Goal: Information Seeking & Learning: Check status

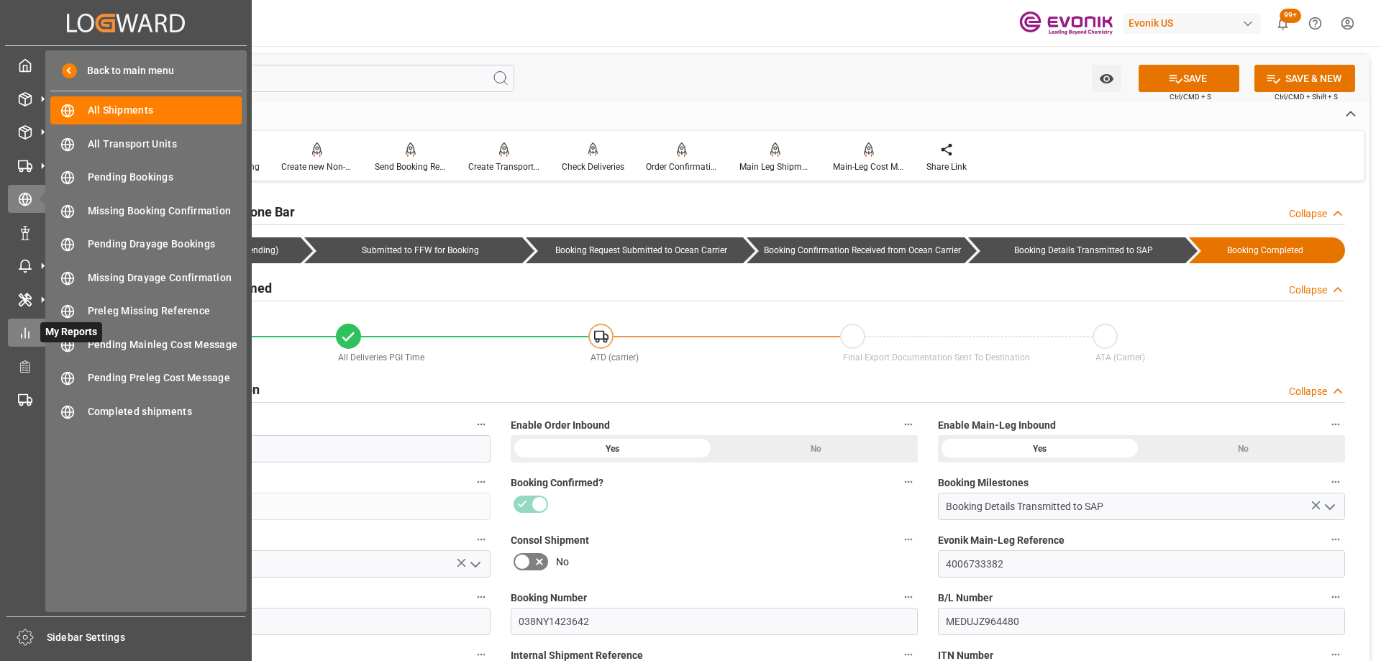
click at [38, 340] on div "My Reports My Reports" at bounding box center [126, 333] width 236 height 28
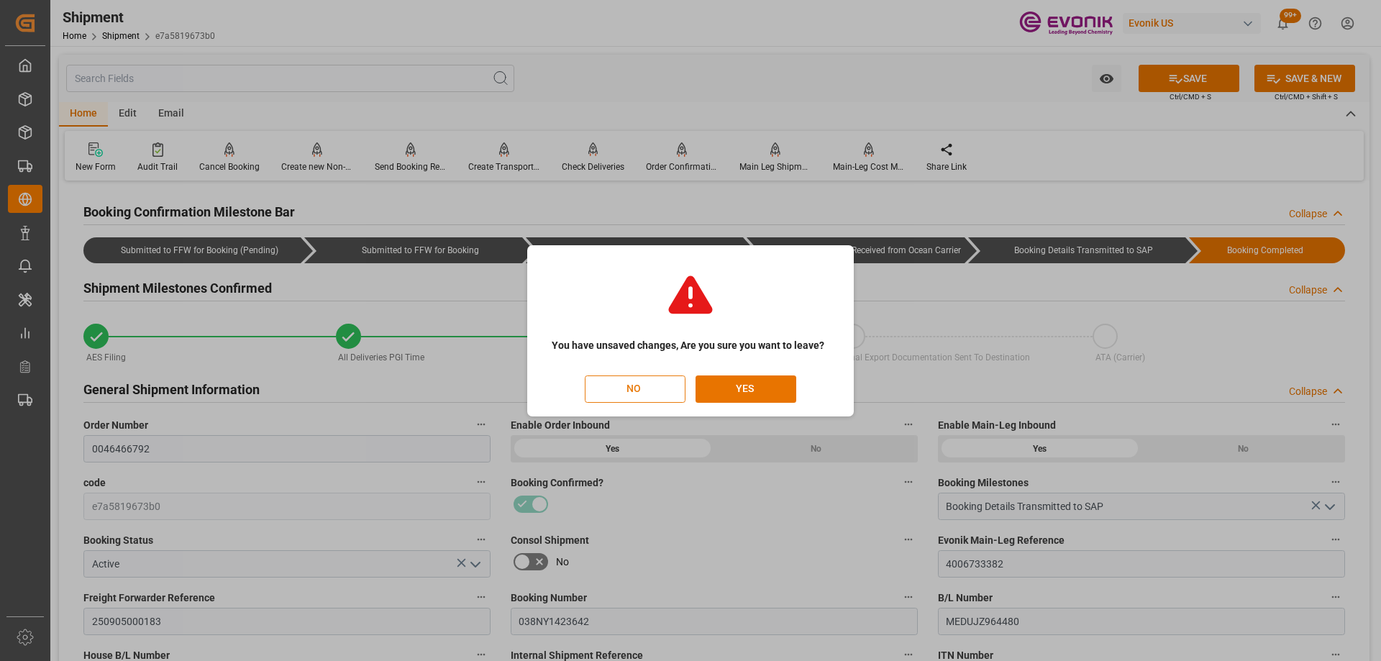
click at [626, 387] on button "NO" at bounding box center [635, 388] width 101 height 27
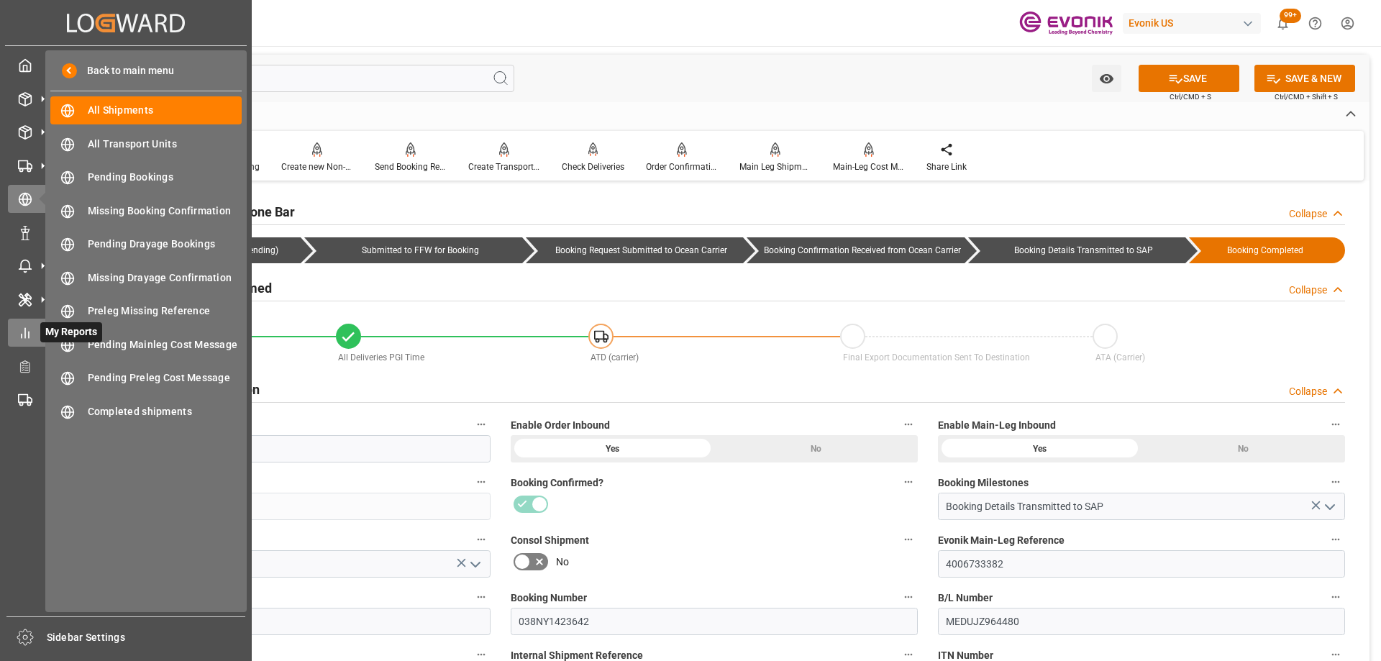
click at [31, 334] on icon at bounding box center [25, 333] width 14 height 14
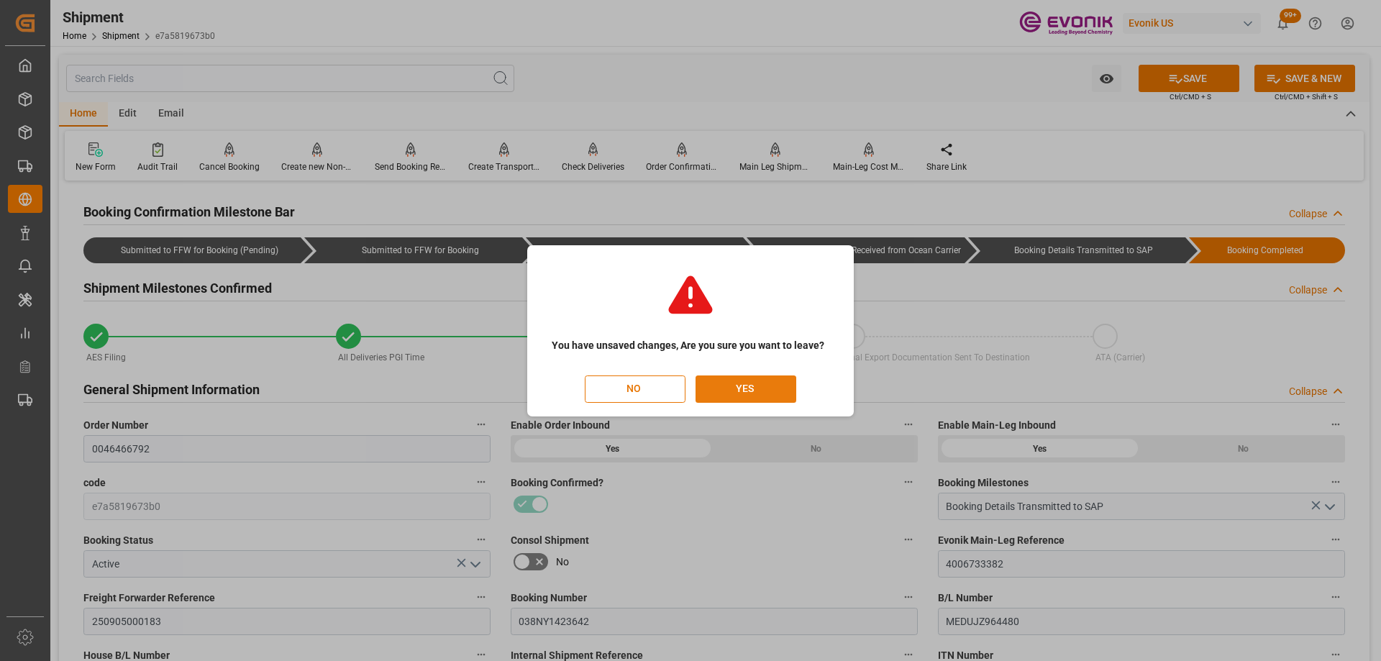
click at [727, 394] on button "YES" at bounding box center [745, 388] width 101 height 27
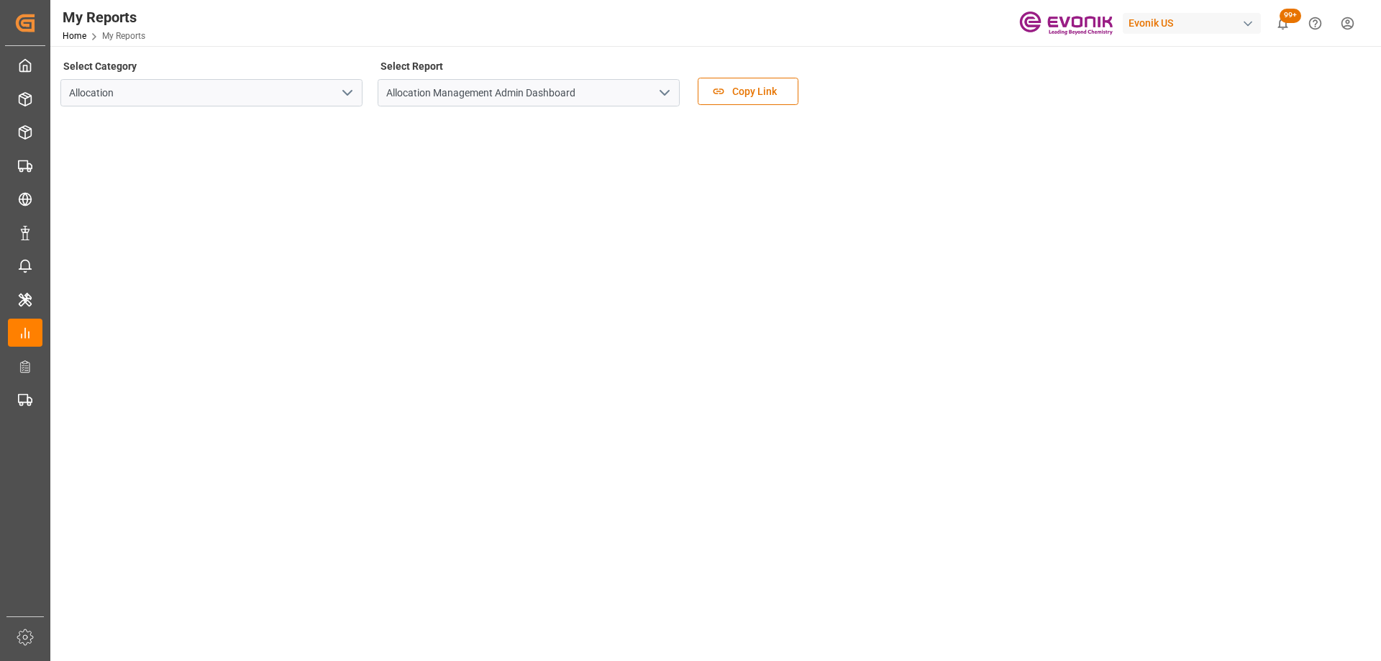
click at [348, 88] on icon "open menu" at bounding box center [347, 92] width 17 height 17
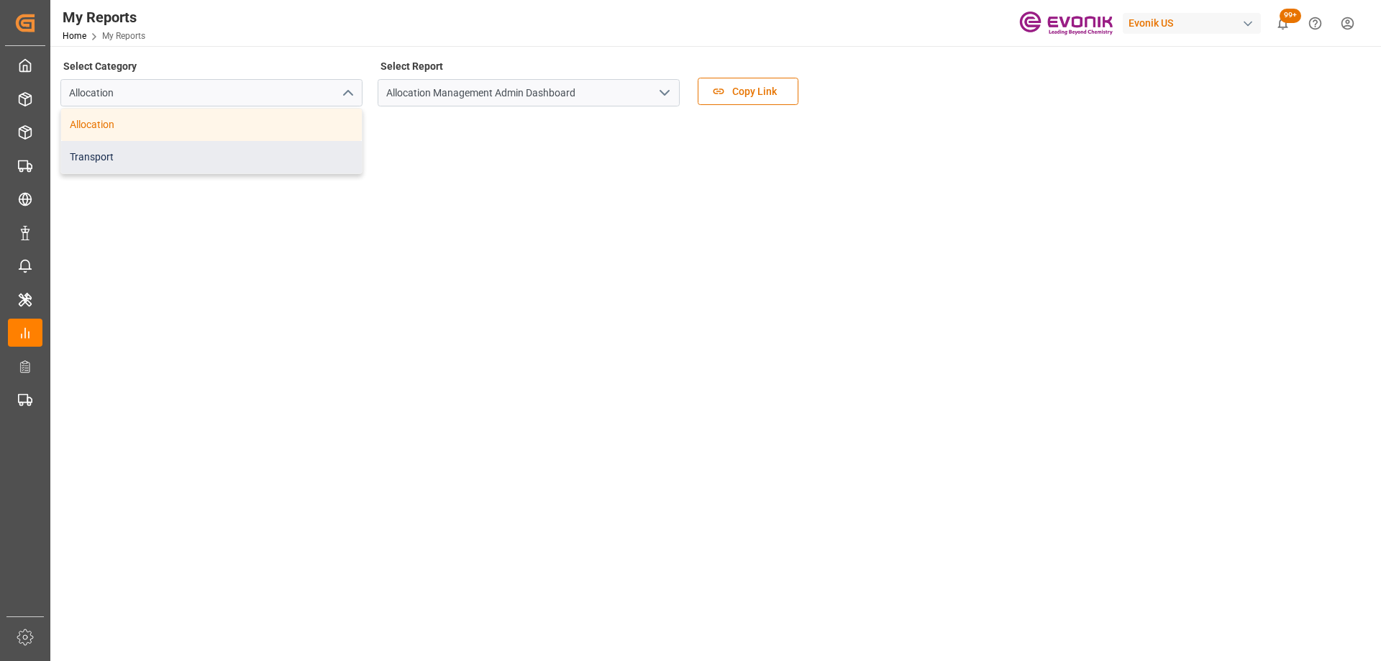
click at [237, 150] on div "Transport" at bounding box center [211, 157] width 301 height 32
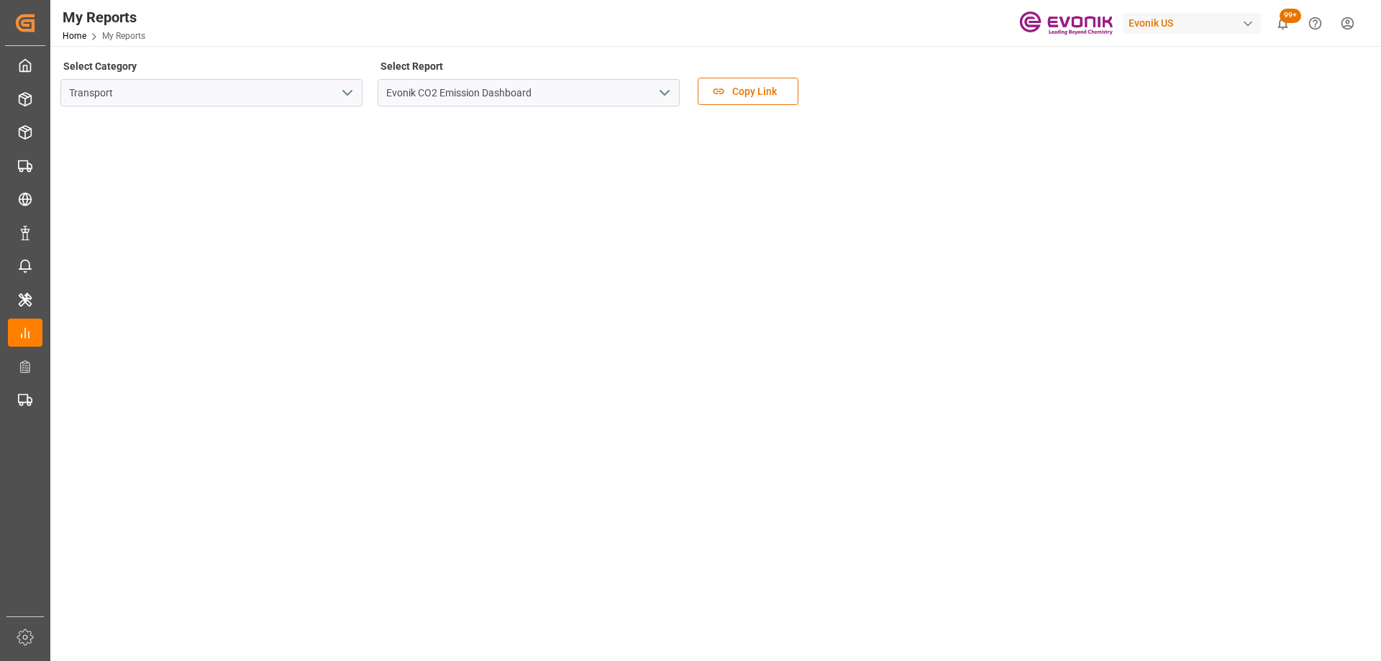
click at [660, 85] on icon "open menu" at bounding box center [664, 92] width 17 height 17
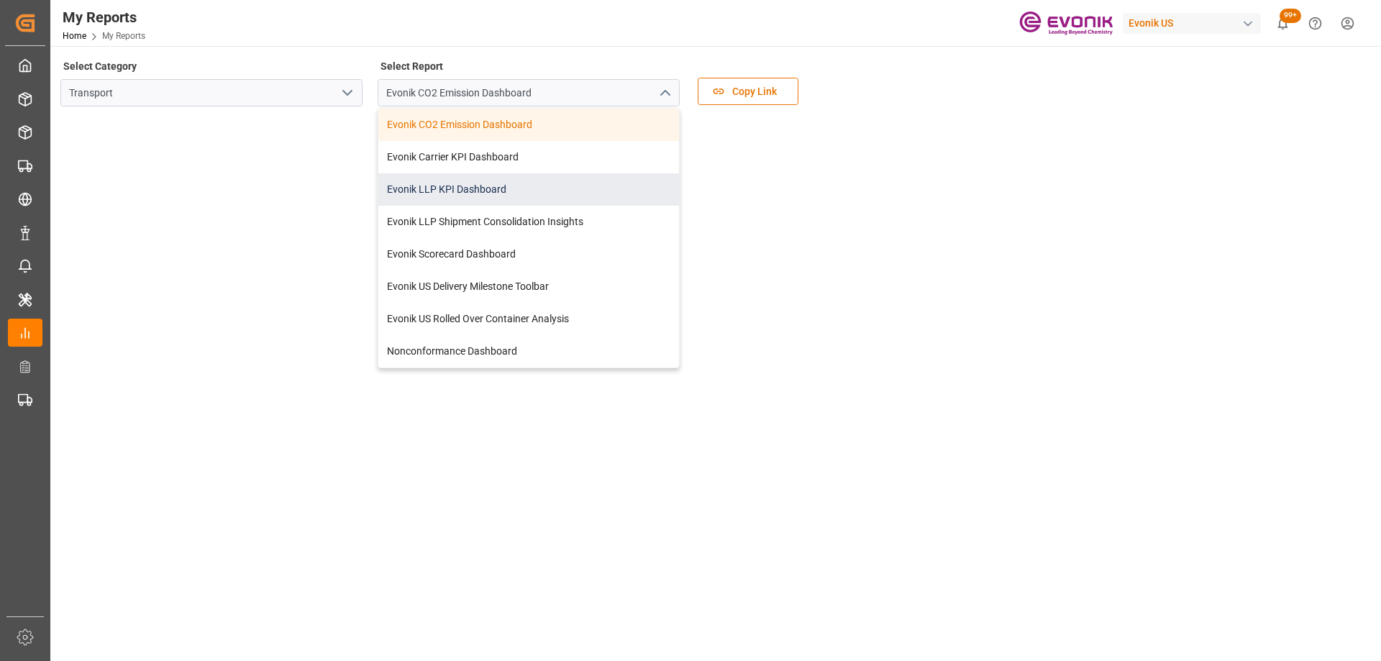
click at [511, 183] on div "Evonik LLP KPI Dashboard" at bounding box center [528, 189] width 301 height 32
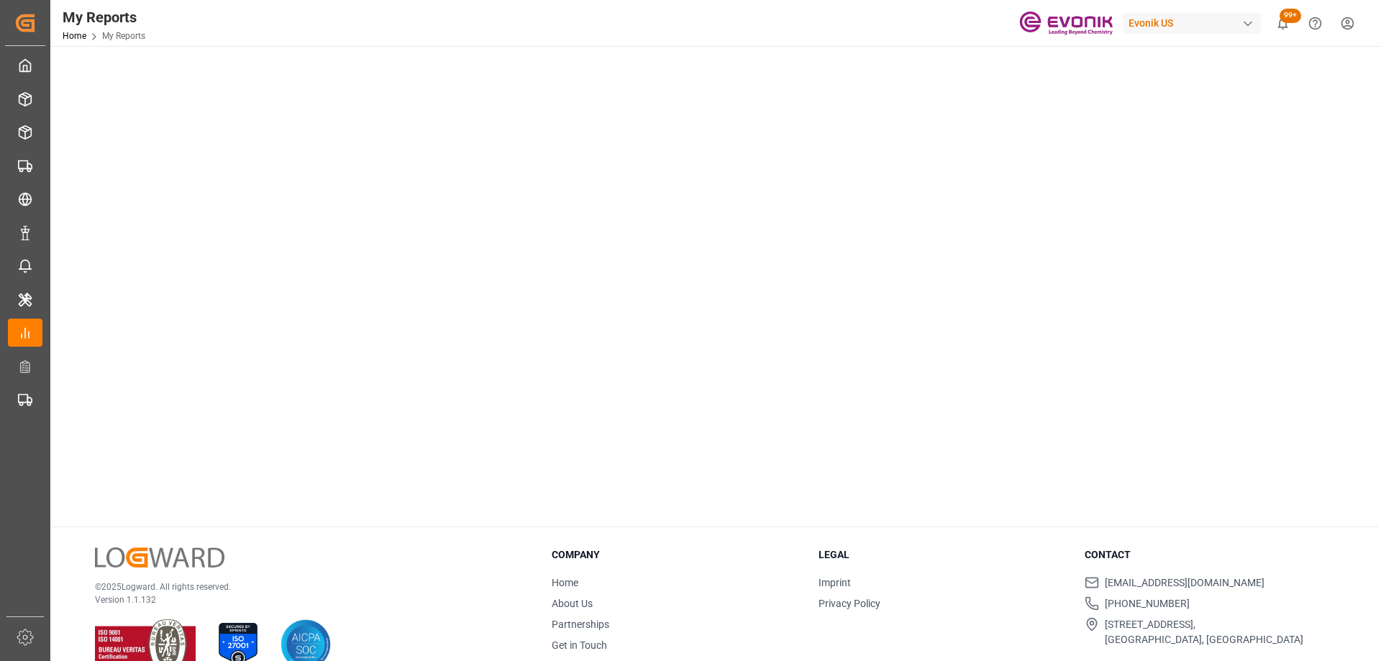
scroll to position [431, 0]
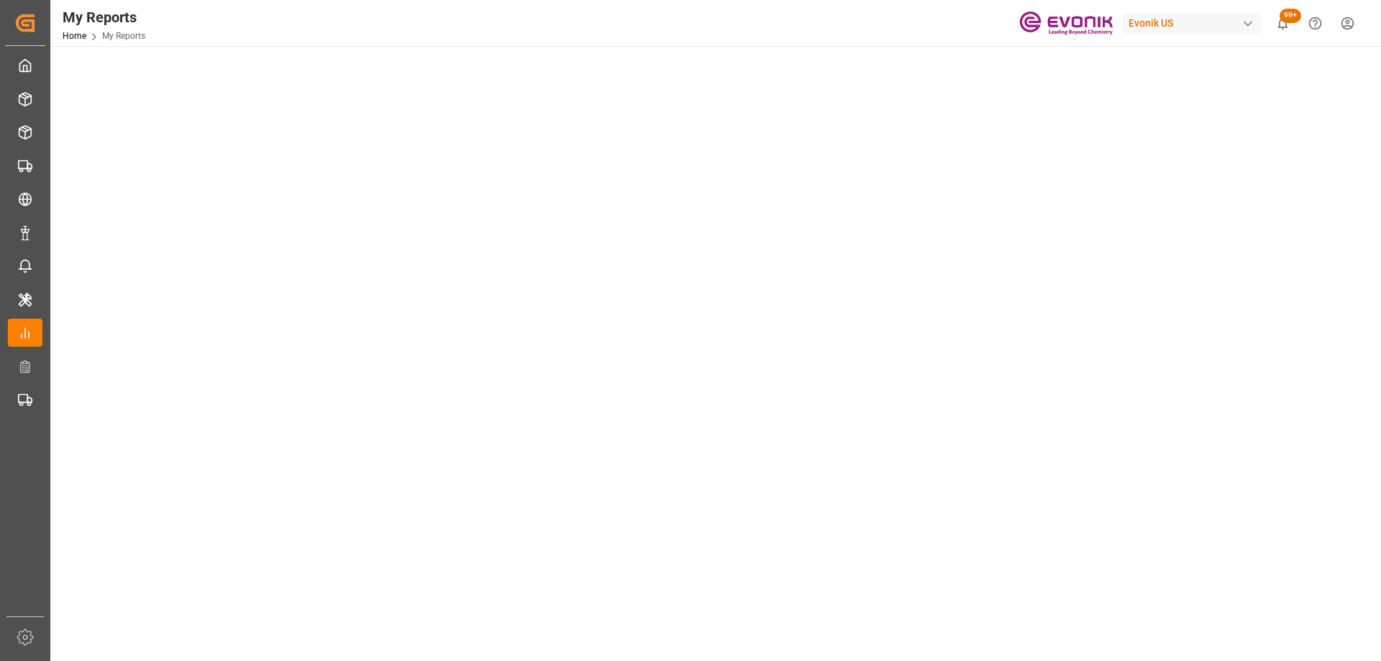
click at [1083, 493] on tableau-viz at bounding box center [714, 244] width 1304 height 1116
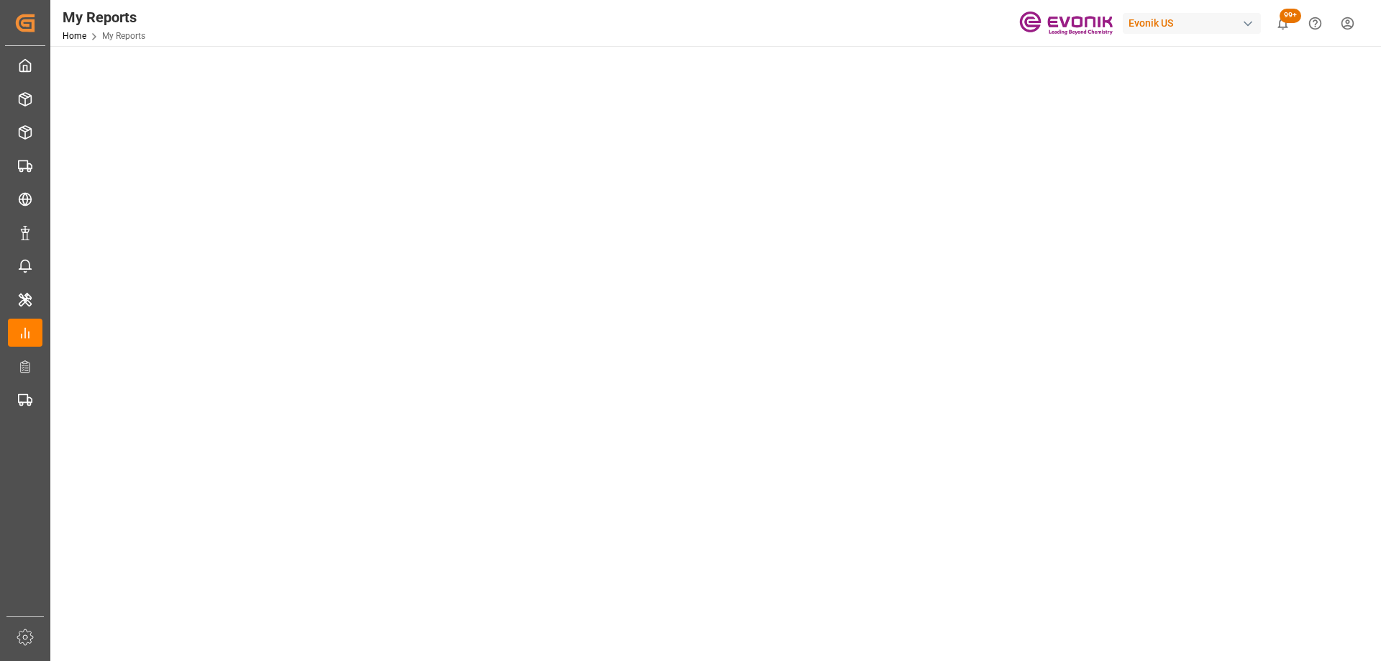
scroll to position [0, 0]
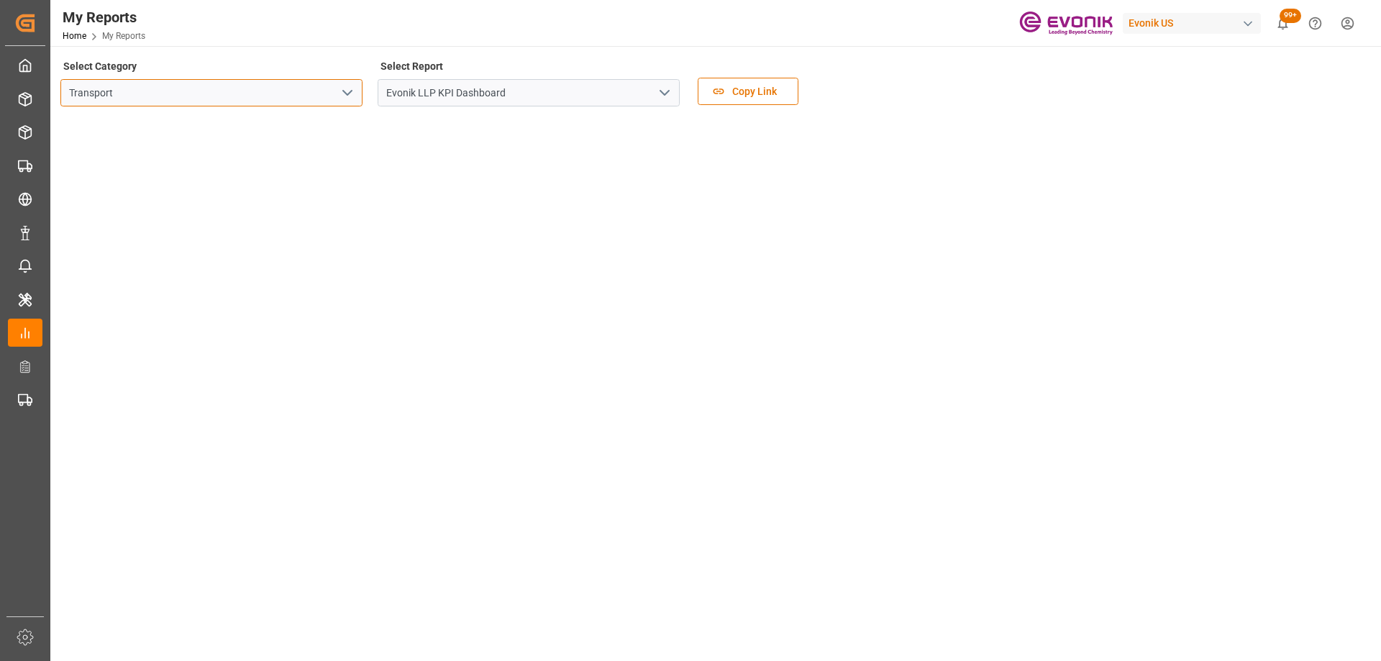
click at [327, 92] on input "Transport" at bounding box center [211, 92] width 302 height 27
click at [364, 92] on div "Transport" at bounding box center [212, 92] width 324 height 27
click at [355, 98] on icon "open menu" at bounding box center [347, 92] width 17 height 17
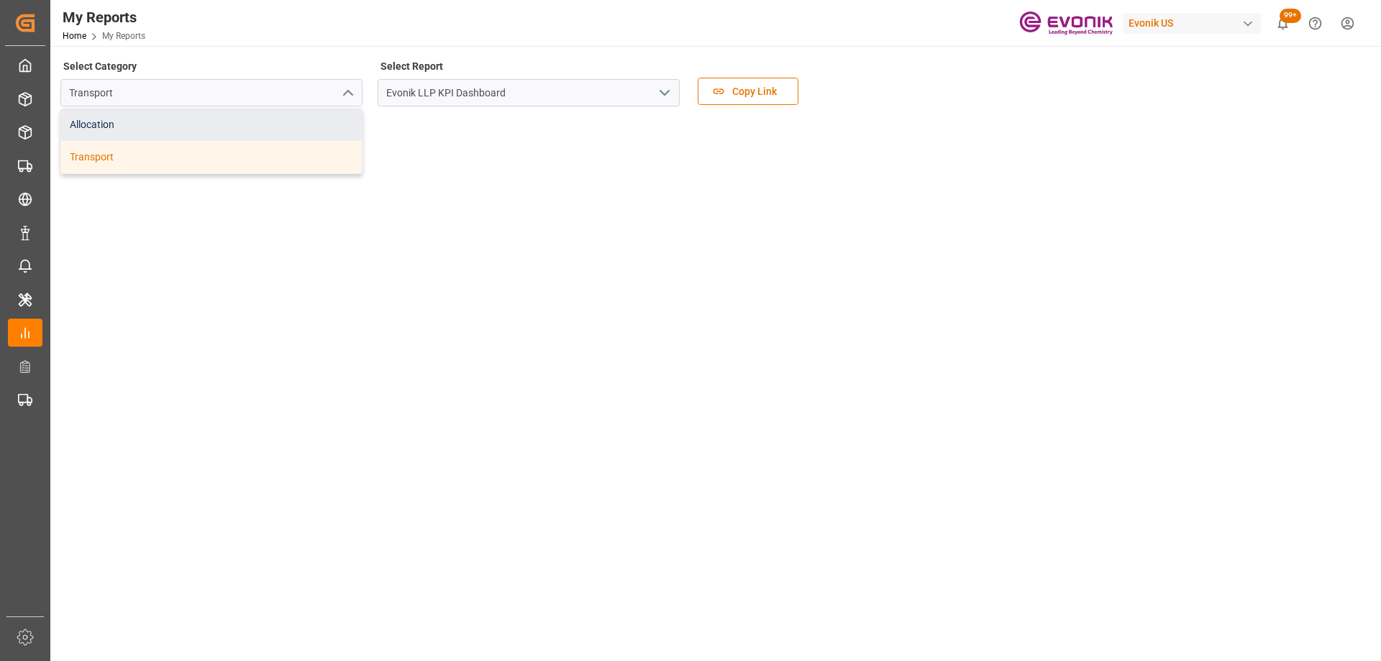
click at [205, 120] on div "Allocation" at bounding box center [211, 125] width 301 height 32
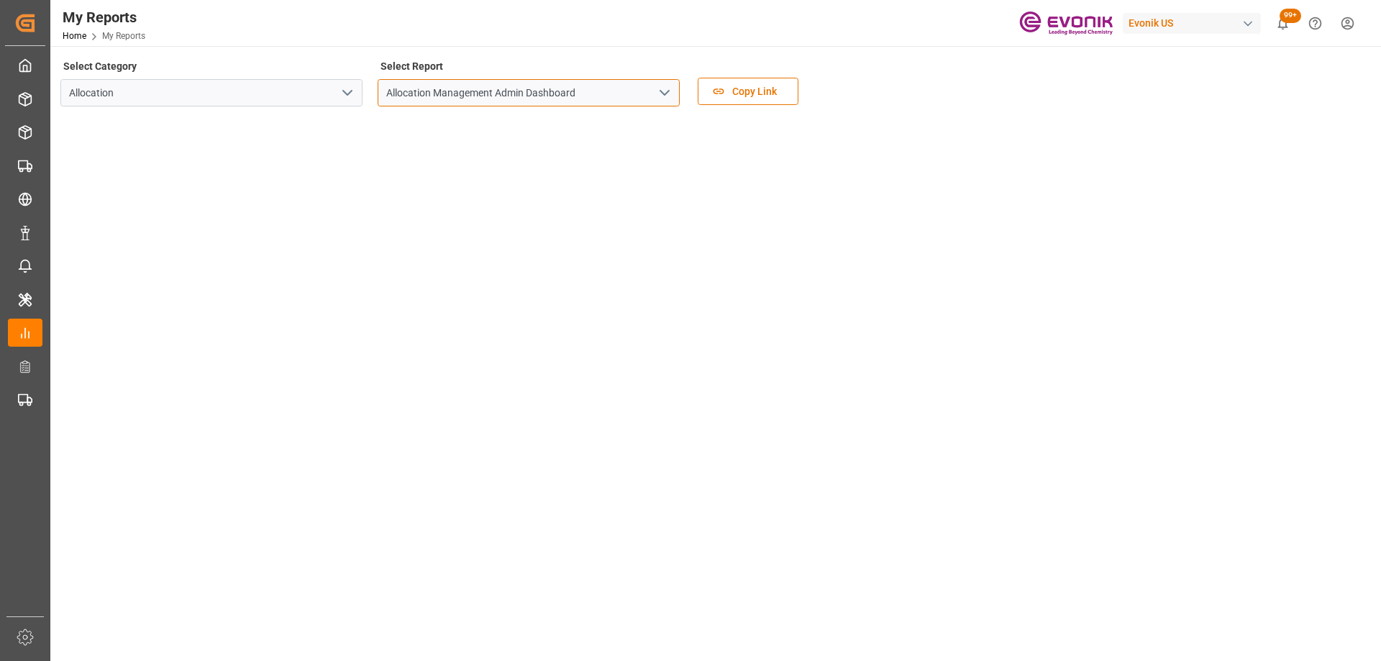
click at [644, 94] on input "Allocation Management Admin Dashboard" at bounding box center [528, 92] width 302 height 27
click at [649, 97] on input "Allocation Management Admin Dashboard" at bounding box center [528, 92] width 302 height 27
click at [661, 88] on icon "open menu" at bounding box center [664, 92] width 17 height 17
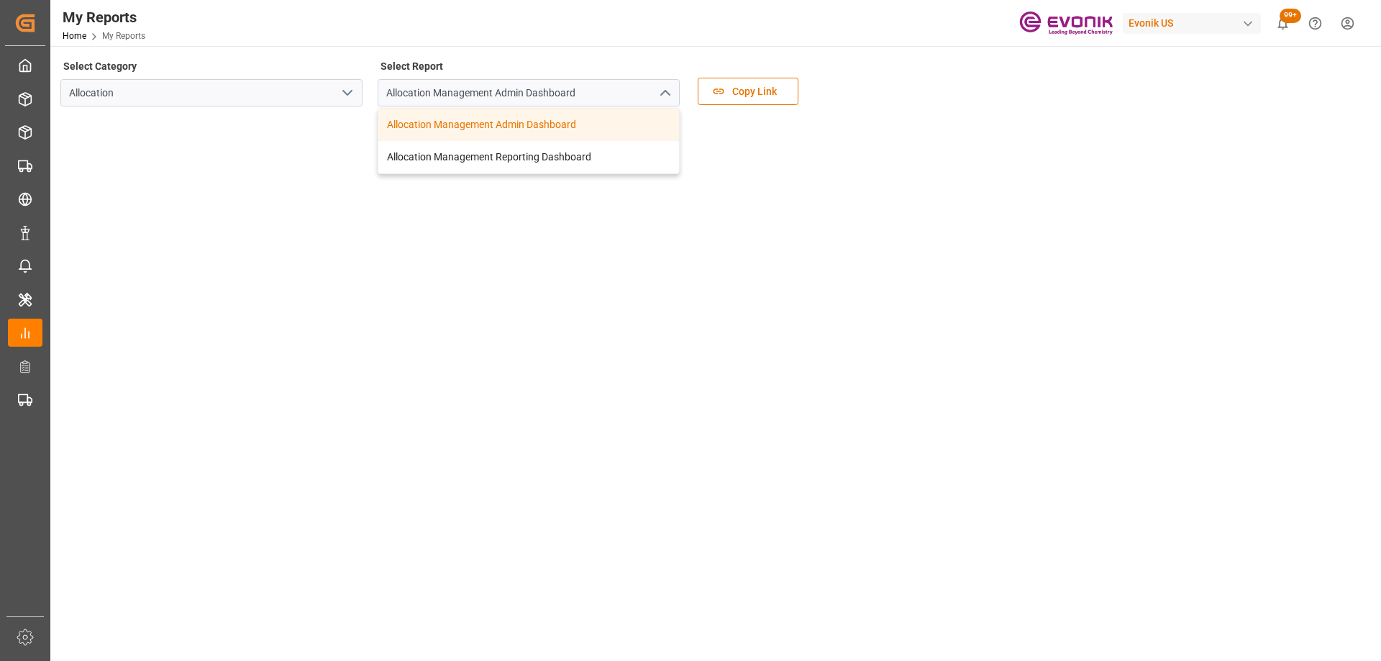
click at [925, 78] on div "Select Category Allocation Select Report Allocation Management Admin Dashboard …" at bounding box center [713, 86] width 1307 height 60
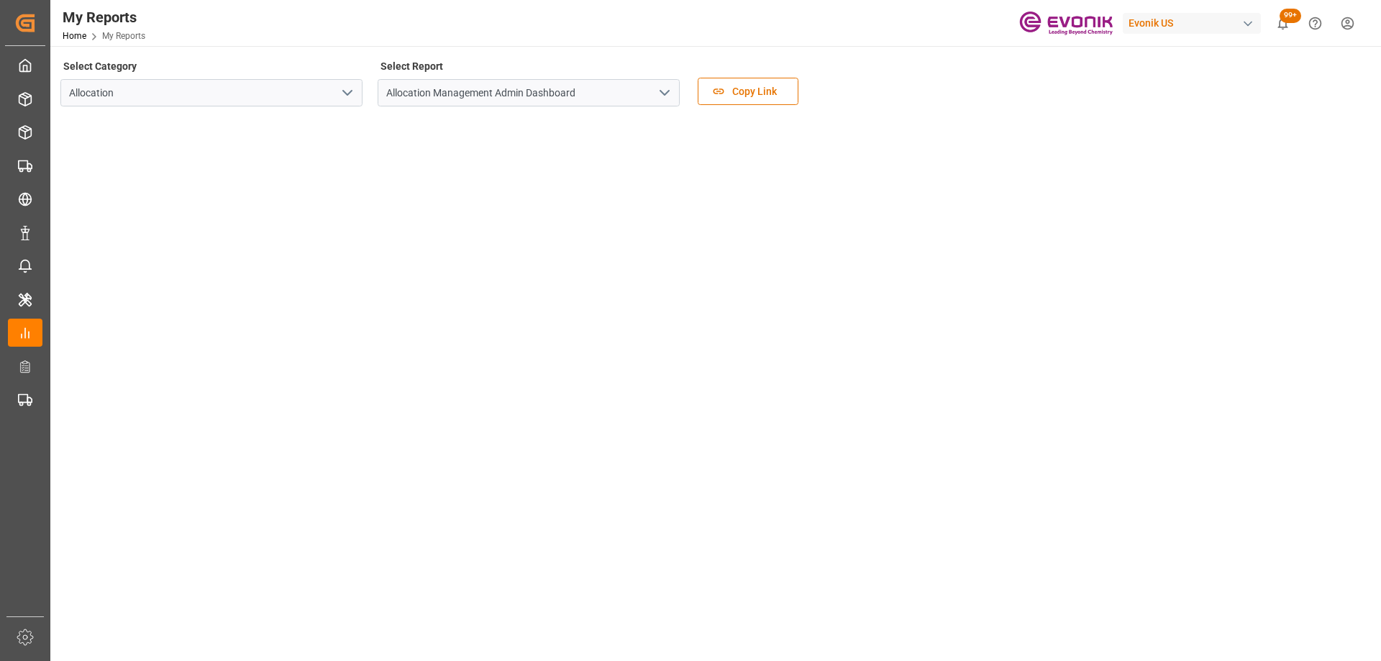
scroll to position [72, 0]
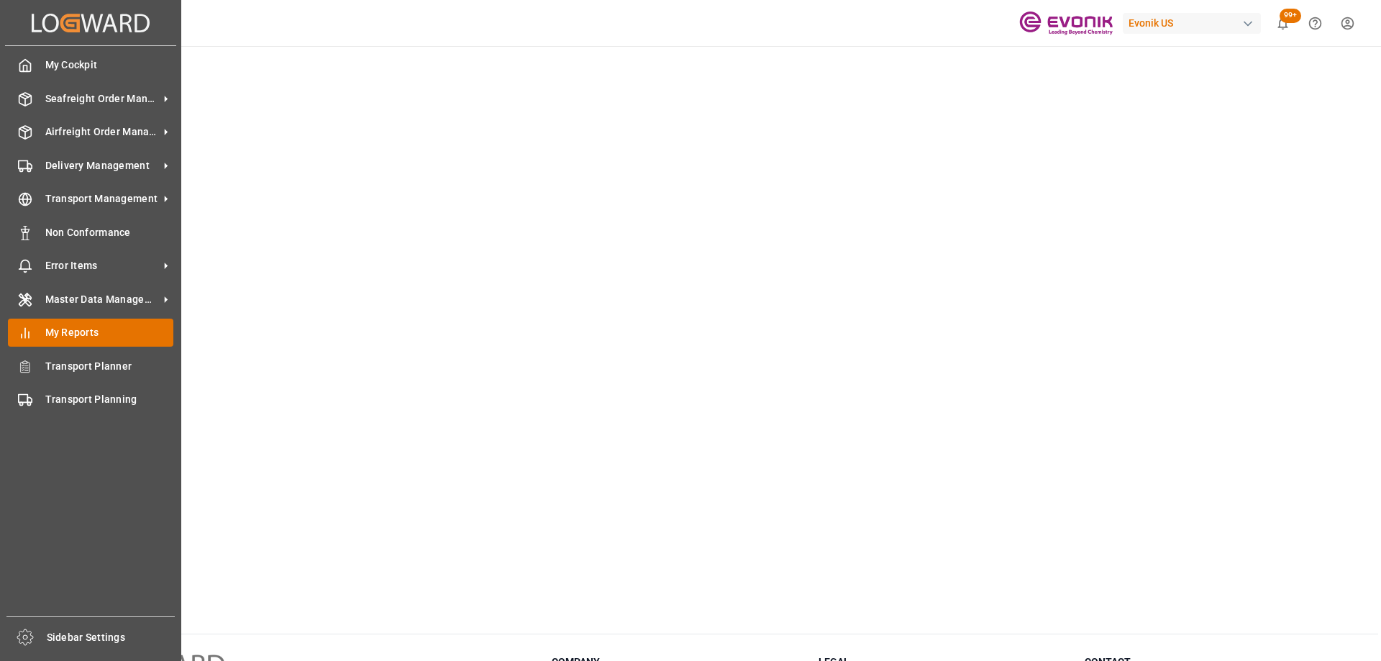
click at [97, 337] on span "My Reports" at bounding box center [109, 332] width 129 height 15
click at [101, 334] on span "My Reports" at bounding box center [109, 332] width 129 height 15
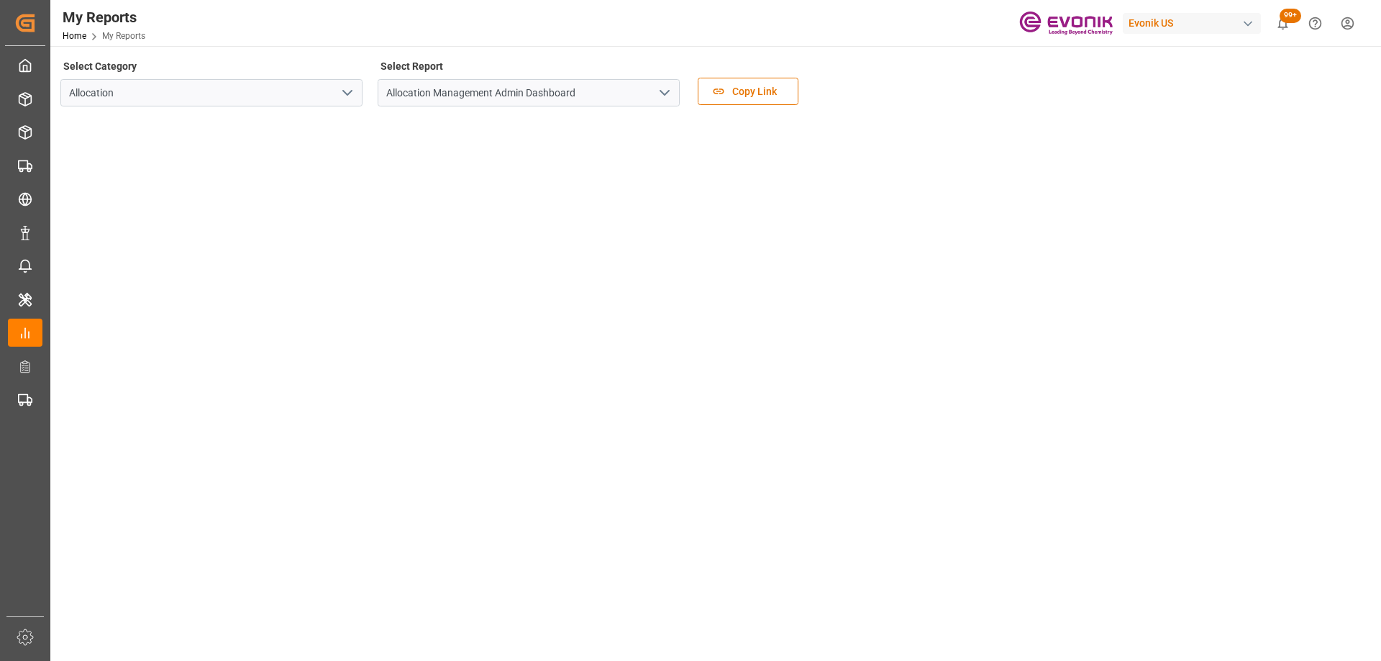
click at [347, 91] on icon "open menu" at bounding box center [347, 92] width 17 height 17
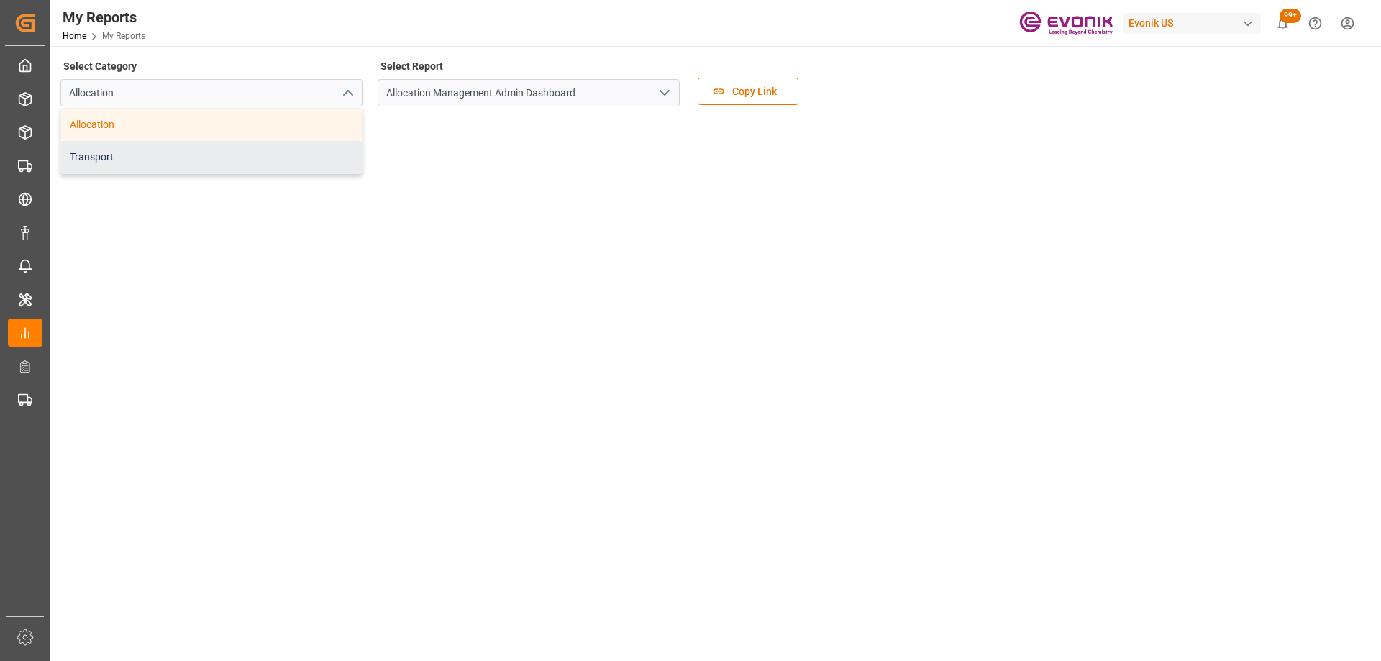
click at [237, 143] on div "Transport" at bounding box center [211, 157] width 301 height 32
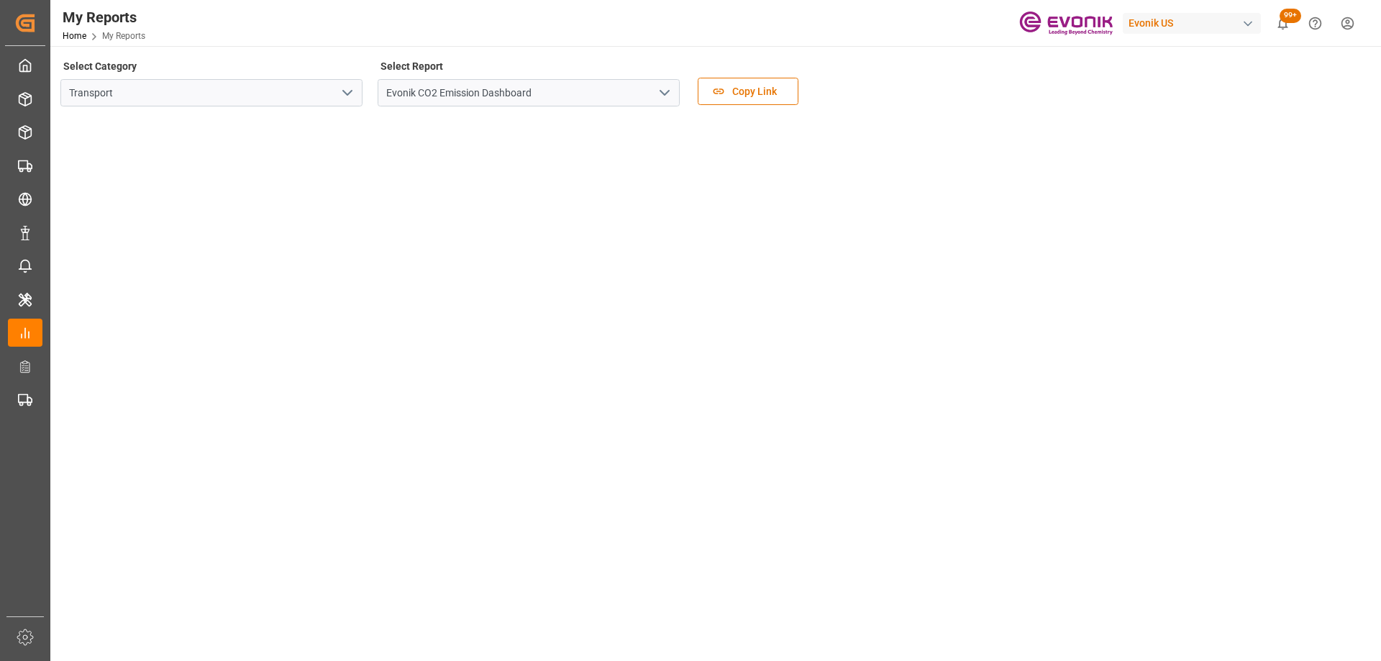
click at [669, 92] on icon "open menu" at bounding box center [664, 92] width 17 height 17
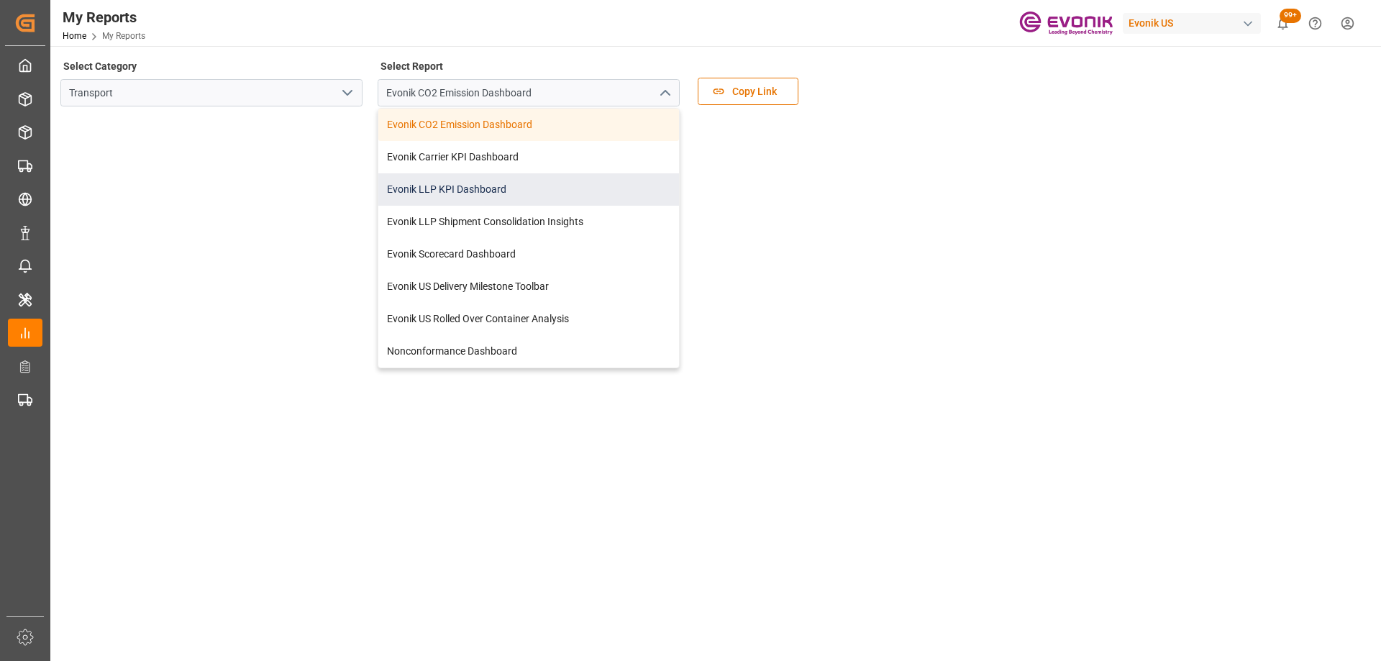
click at [512, 193] on div "Evonik LLP KPI Dashboard" at bounding box center [528, 189] width 301 height 32
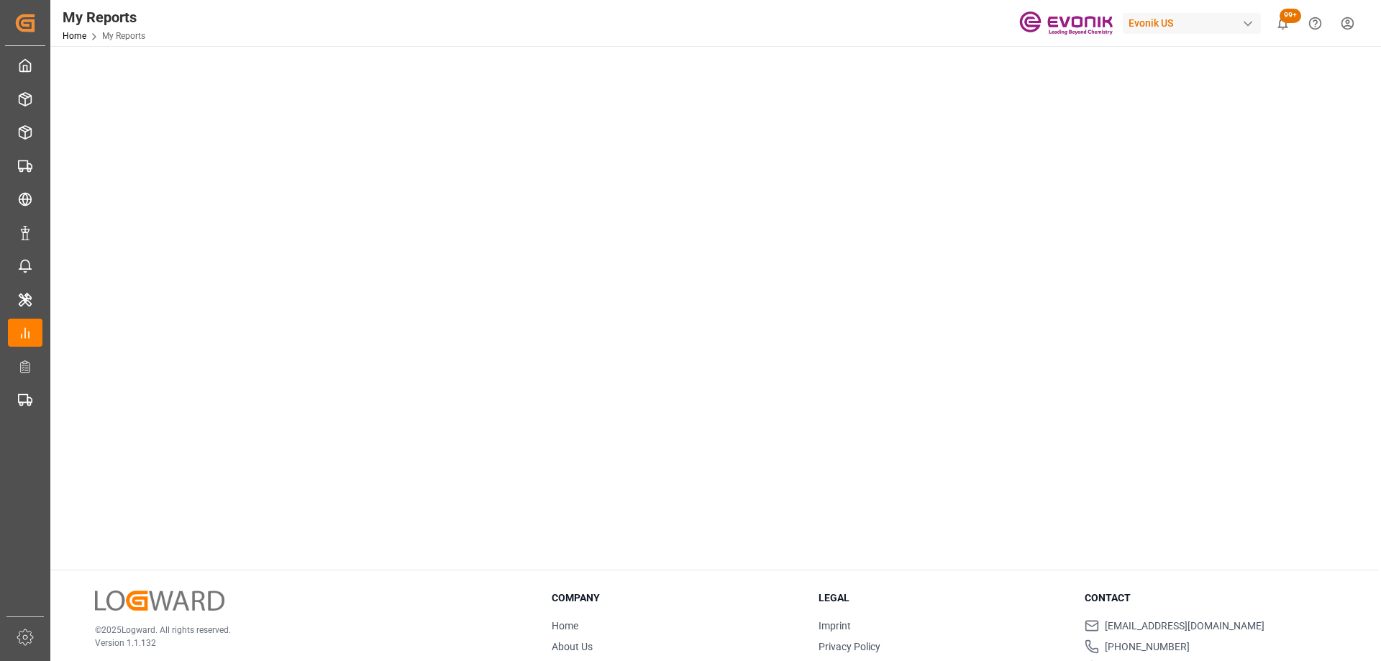
click at [1131, 294] on tableau-viz at bounding box center [714, 0] width 1304 height 1116
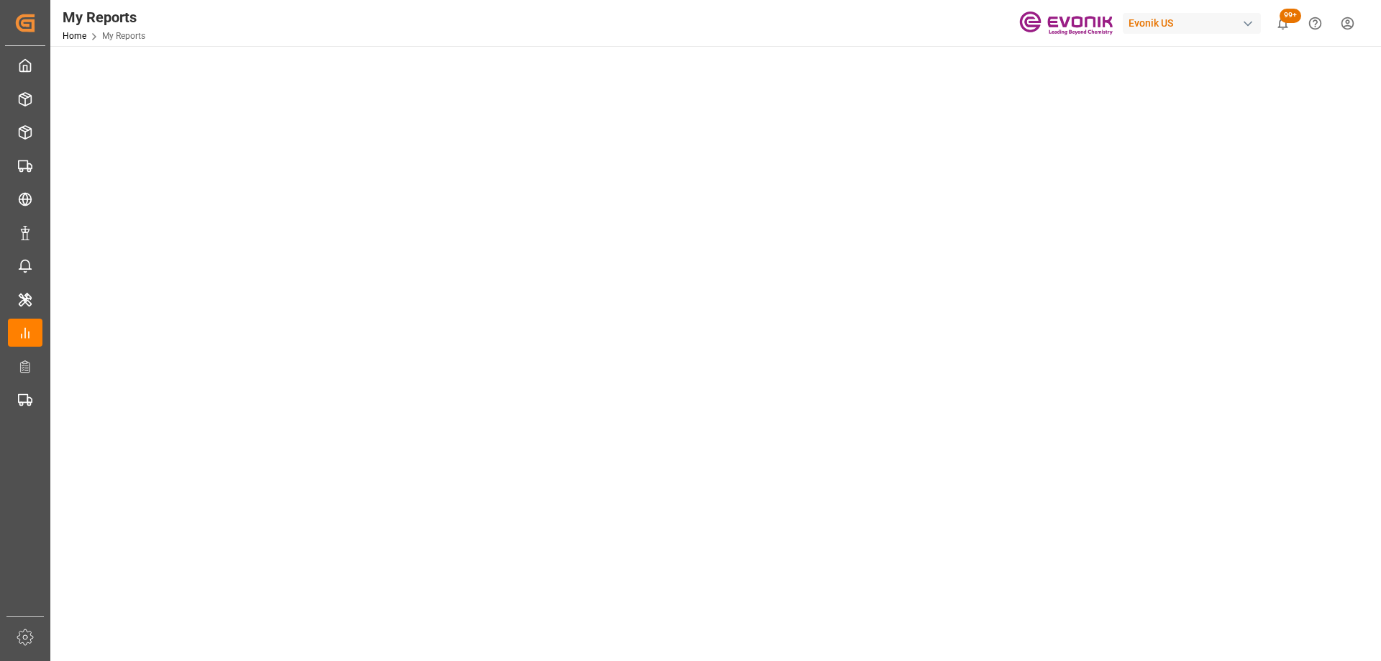
drag, startPoint x: 1289, startPoint y: 257, endPoint x: 1280, endPoint y: 259, distance: 8.7
click at [1289, 257] on tableau-viz at bounding box center [714, 318] width 1304 height 1116
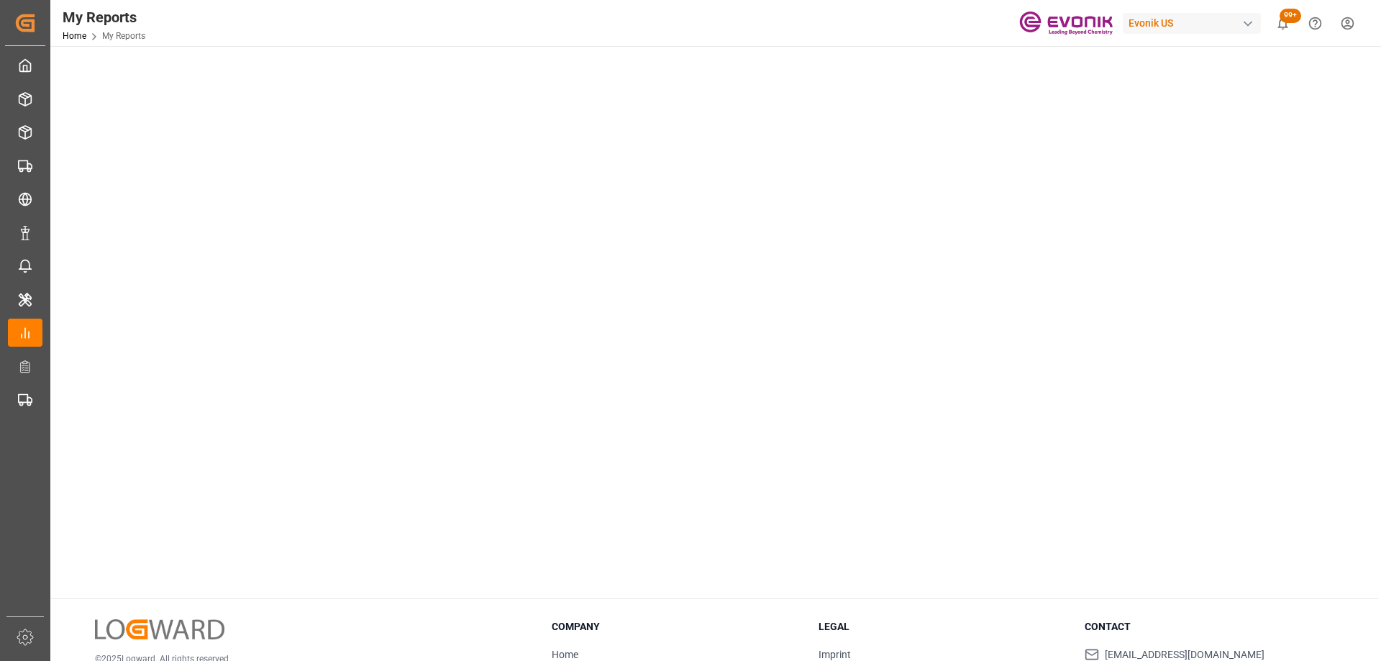
scroll to position [431, 0]
click at [1191, 206] on tableau-viz at bounding box center [714, 244] width 1304 height 1116
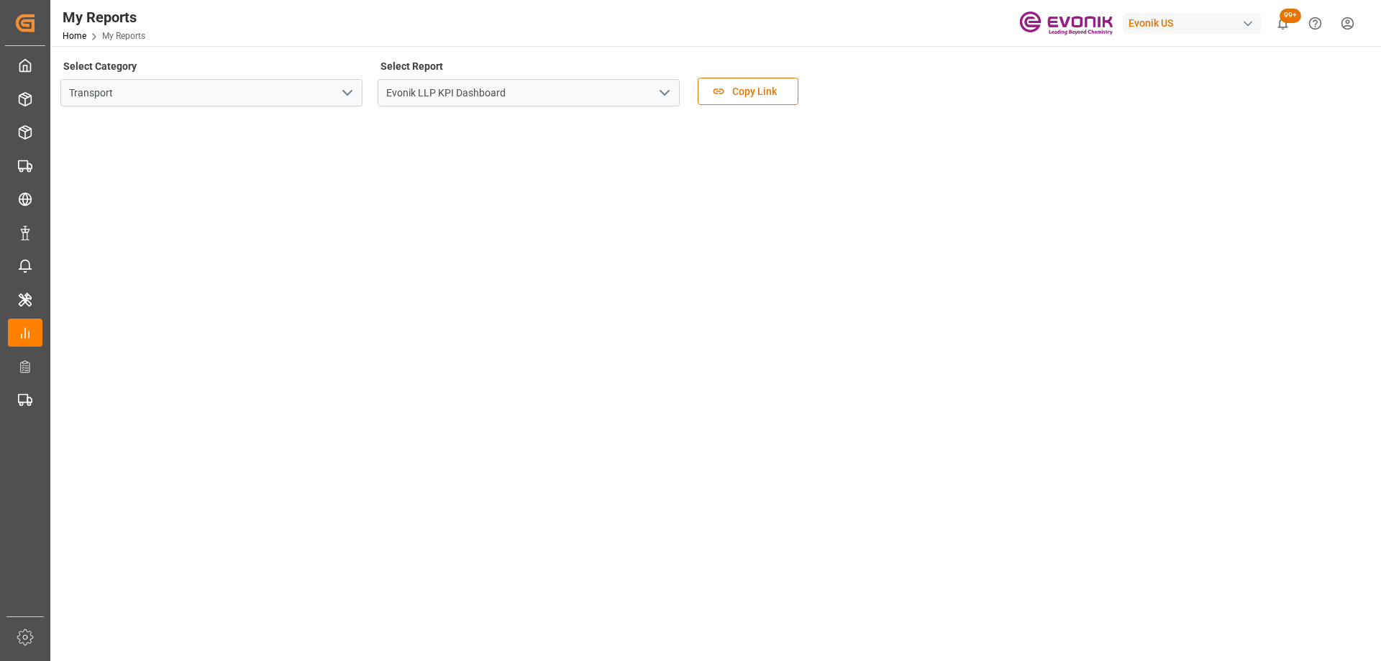
click at [354, 88] on icon "open menu" at bounding box center [347, 92] width 17 height 17
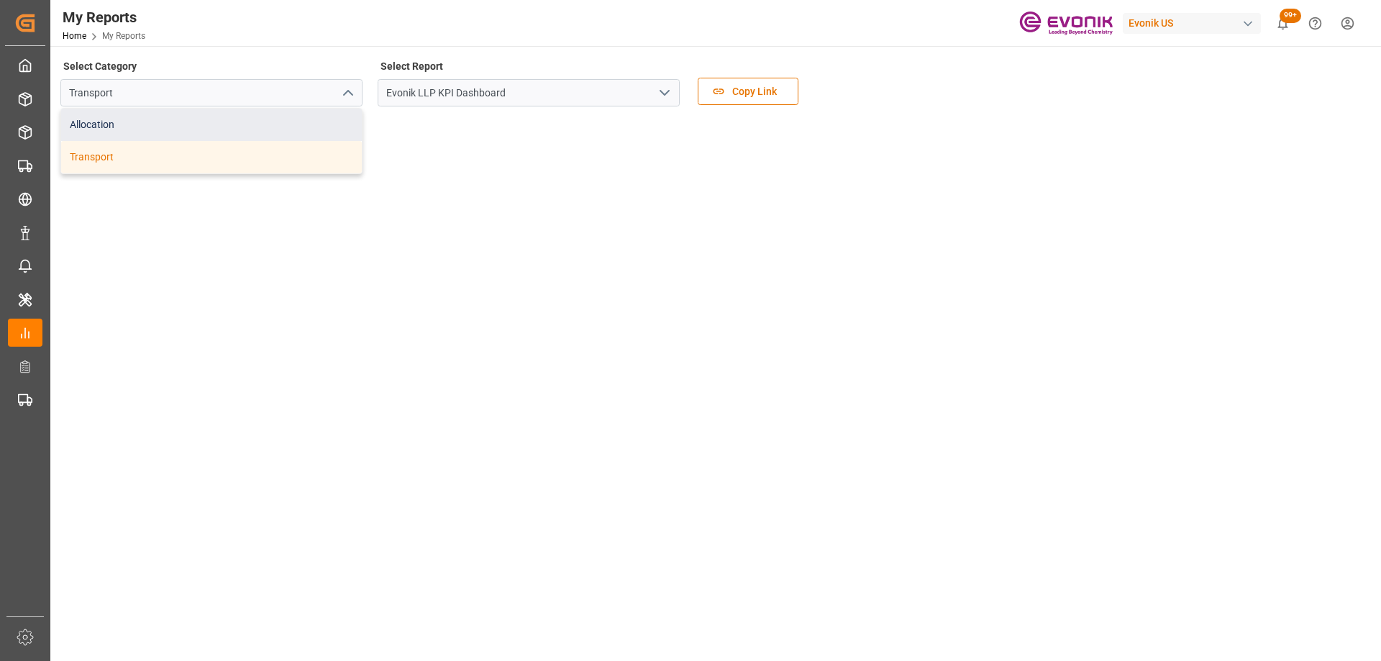
click at [258, 119] on div "Allocation" at bounding box center [211, 125] width 301 height 32
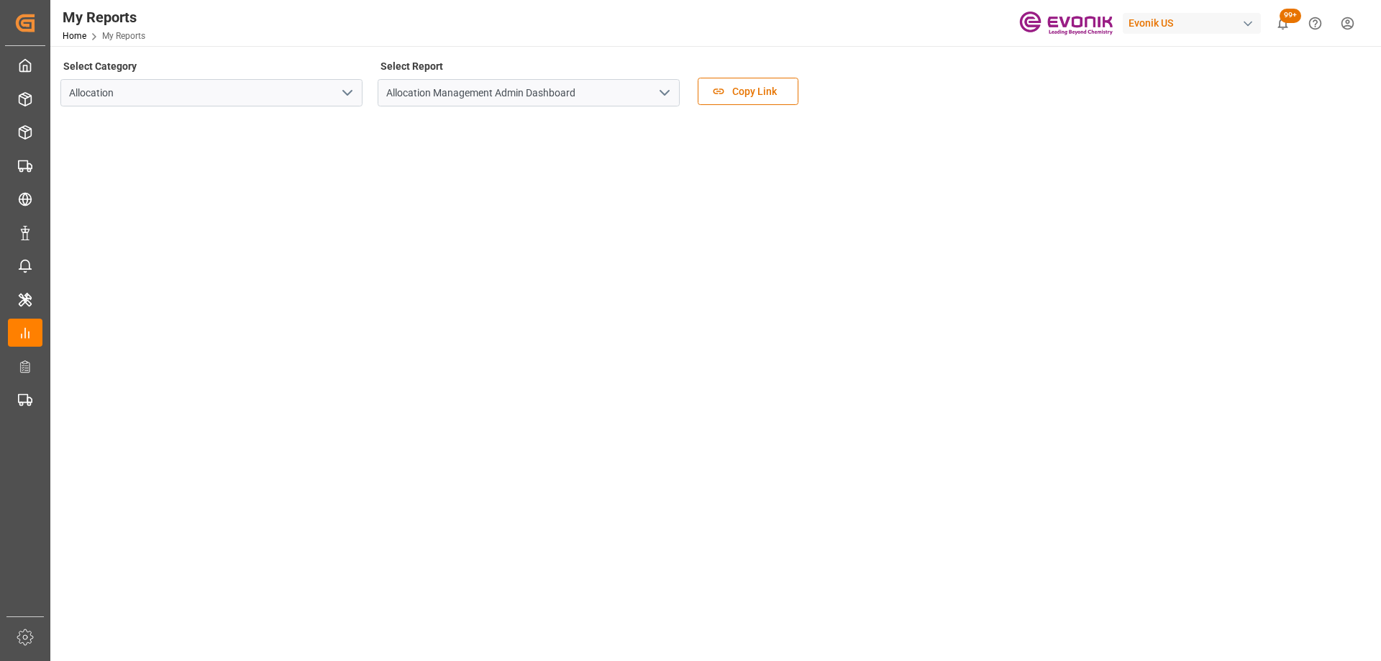
scroll to position [72, 0]
